Goal: Task Accomplishment & Management: Manage account settings

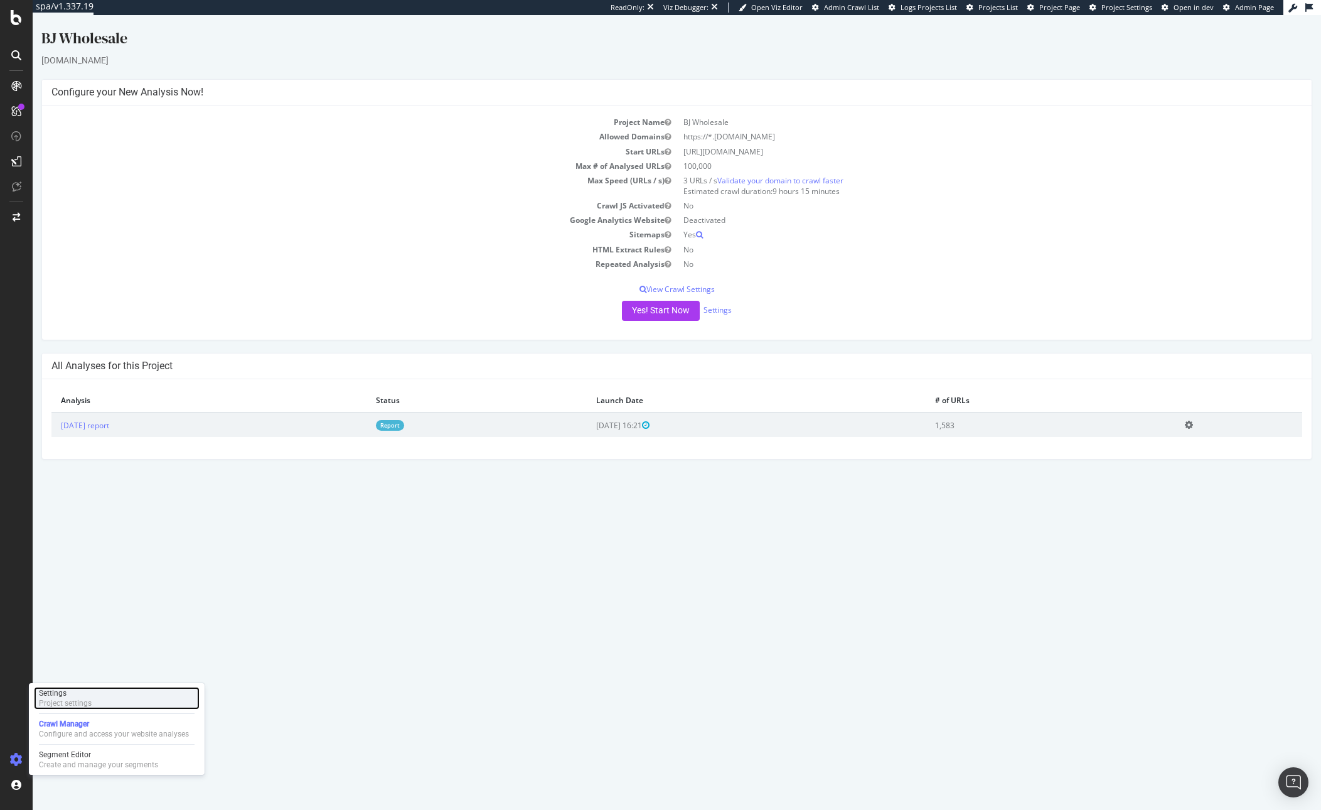
click at [81, 695] on div "Settings" at bounding box center [65, 693] width 53 height 10
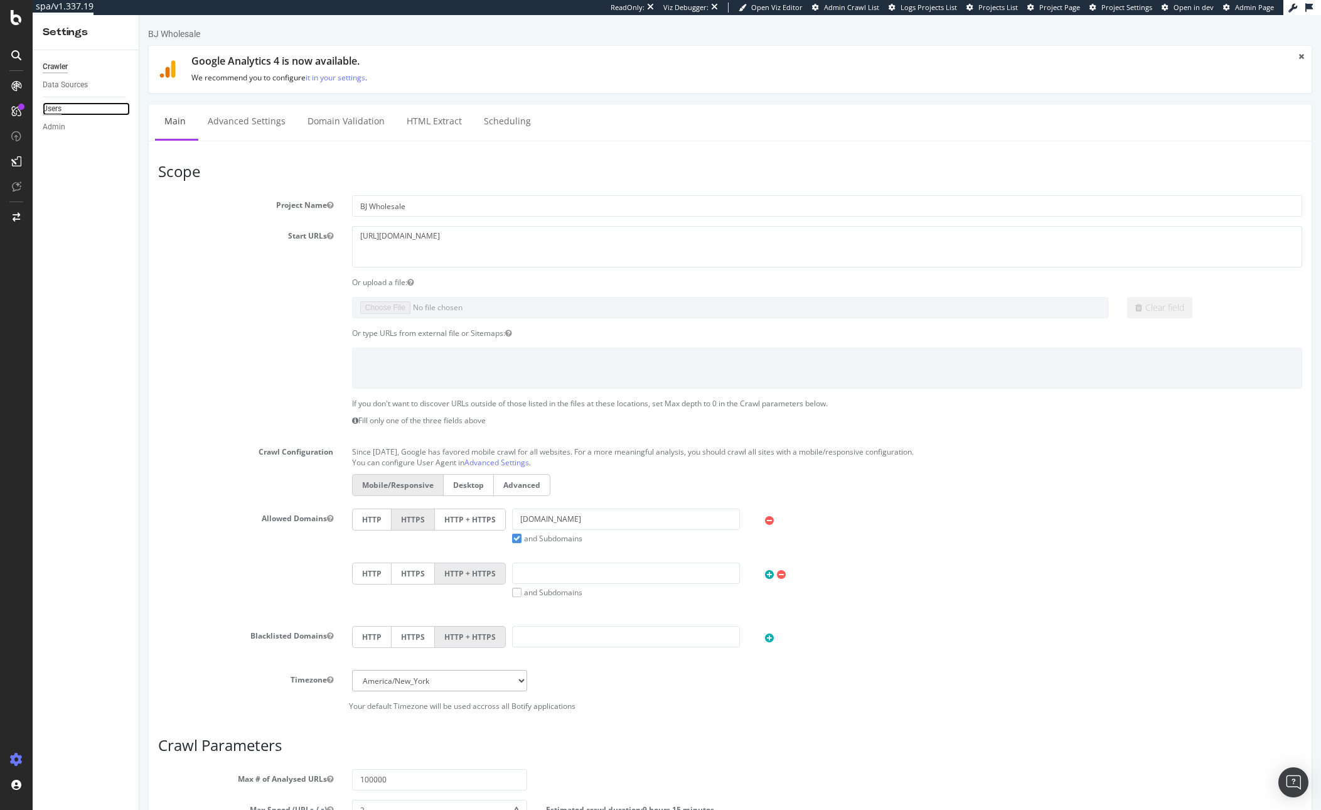
click at [61, 105] on div "Users" at bounding box center [52, 108] width 19 height 13
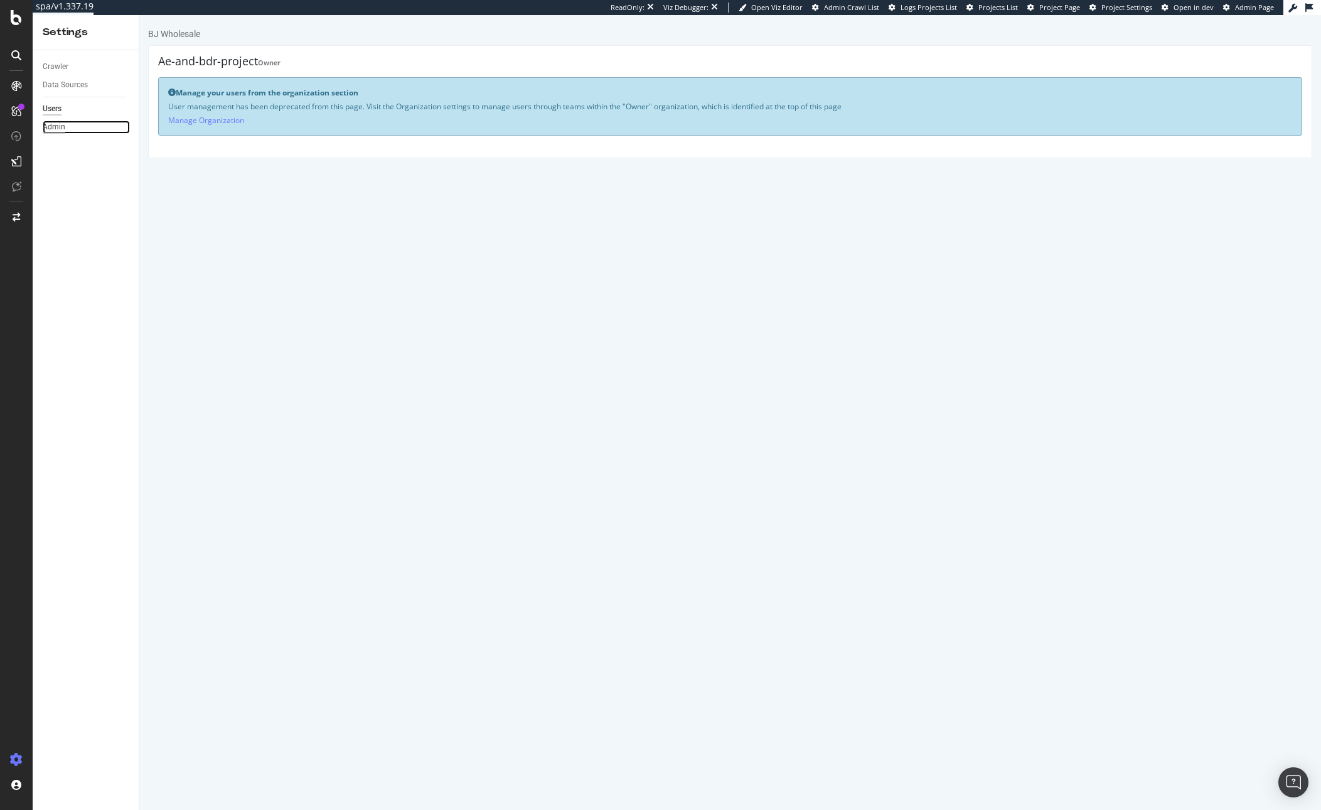
click at [51, 127] on div "Admin" at bounding box center [54, 126] width 23 height 13
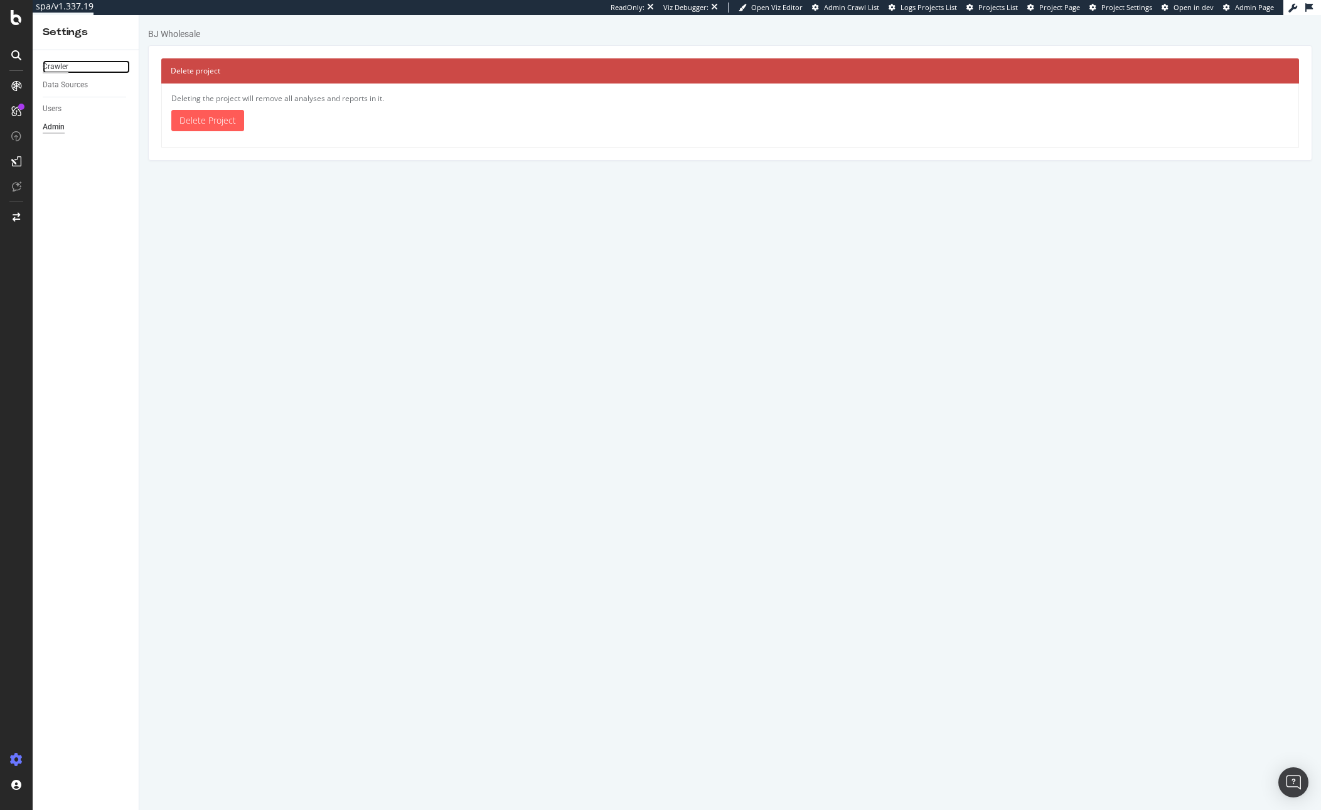
click at [66, 72] on div "Crawler" at bounding box center [56, 66] width 26 height 13
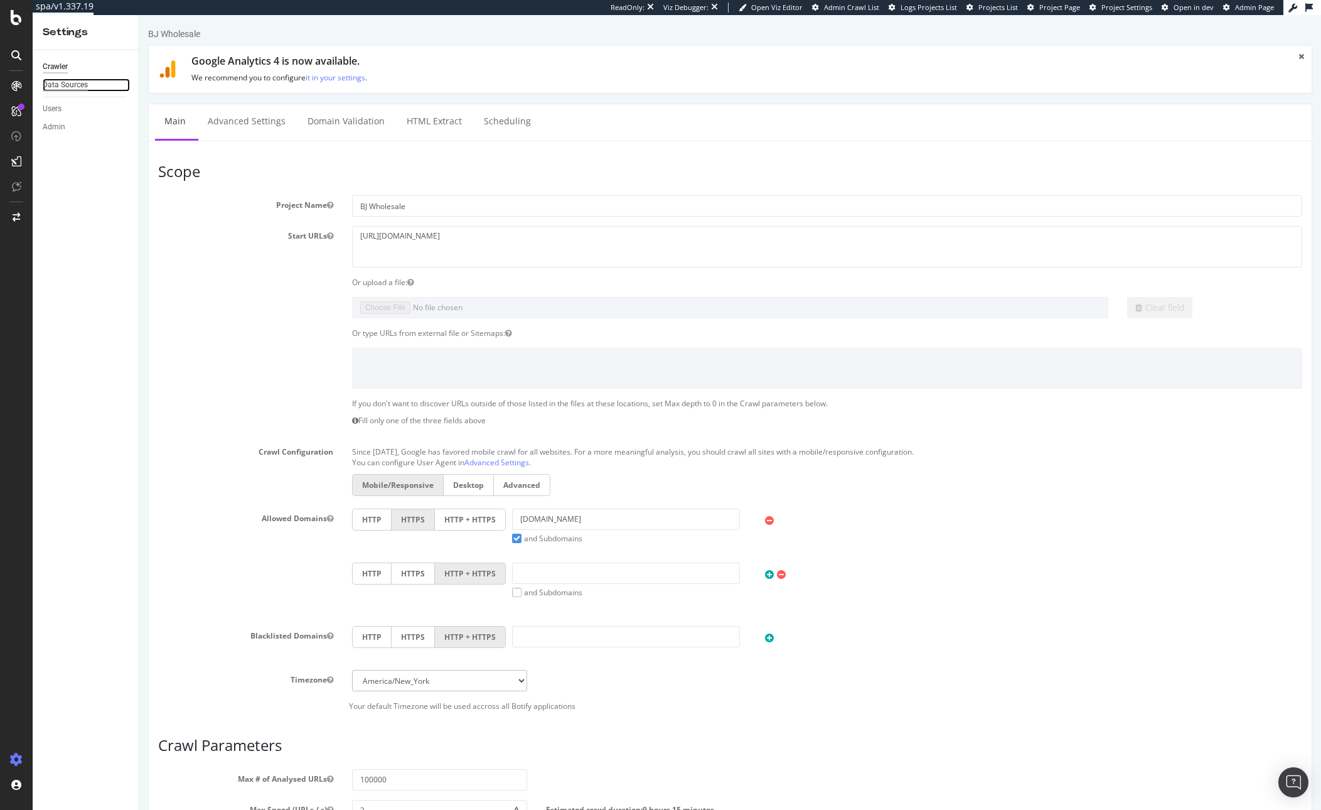
click at [64, 88] on div "Data Sources" at bounding box center [65, 84] width 45 height 13
